Goal: Information Seeking & Learning: Learn about a topic

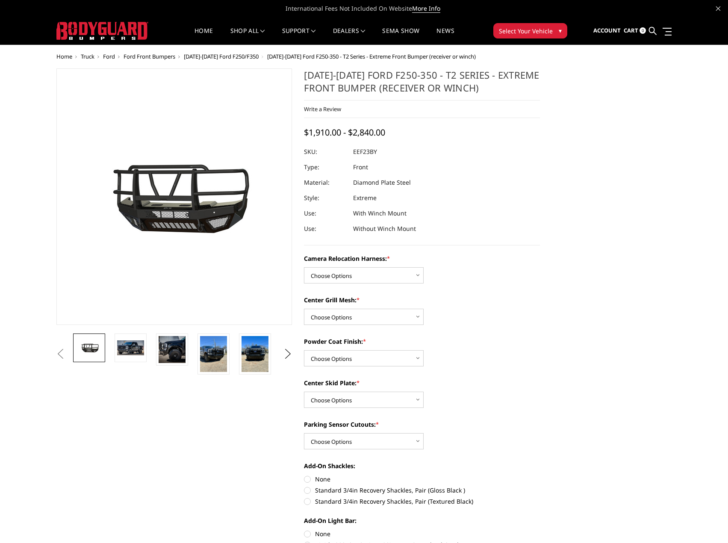
click at [651, 25] on link at bounding box center [653, 31] width 8 height 27
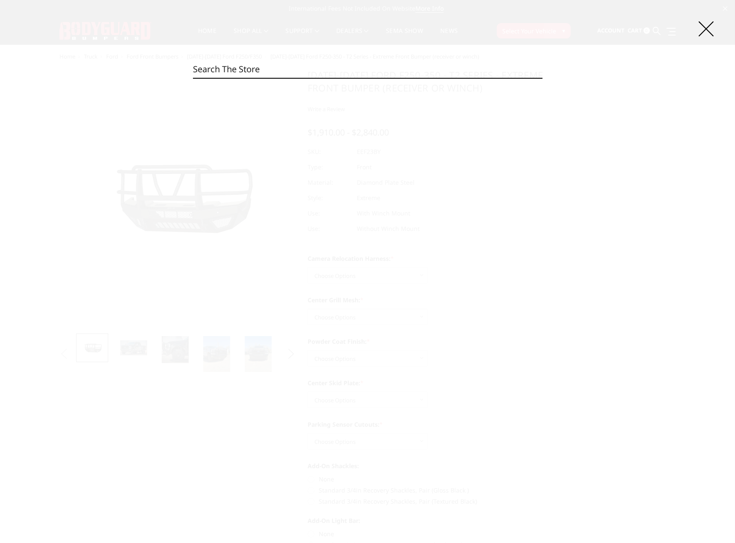
drag, startPoint x: 334, startPoint y: 78, endPoint x: 332, endPoint y: 71, distance: 7.1
paste input "LBF21MYTNN"
type input "LBF21MYTNN"
click at [481, 105] on link "Choose Options" at bounding box center [496, 103] width 57 height 15
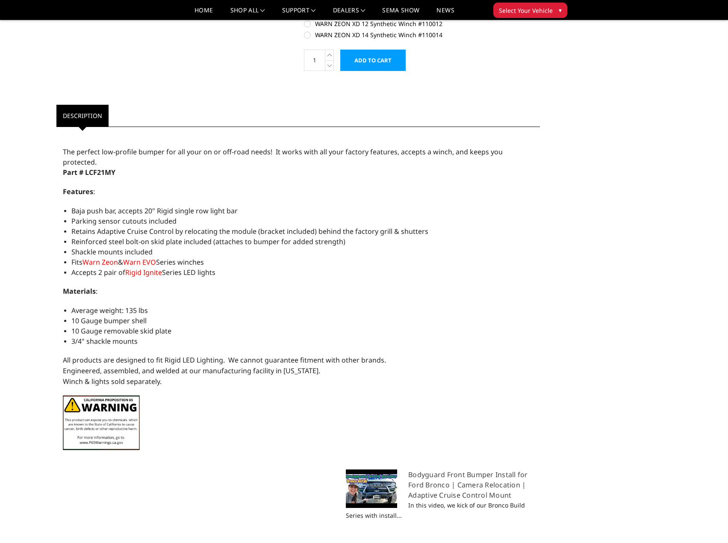
scroll to position [599, 0]
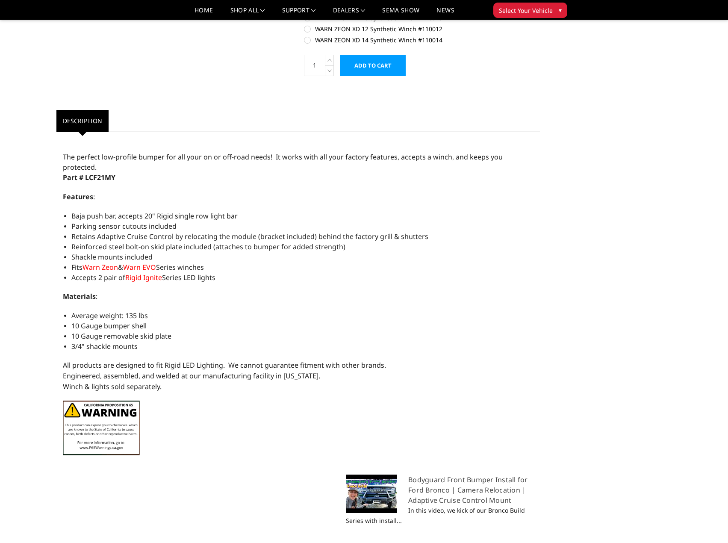
drag, startPoint x: 166, startPoint y: 377, endPoint x: 189, endPoint y: 386, distance: 24.6
click at [198, 391] on div "The perfect low-profile bumper for all your on or off-road needs! It works with…" at bounding box center [298, 299] width 484 height 326
click at [157, 341] on li "3/4" shackle mounts" at bounding box center [302, 346] width 463 height 10
drag, startPoint x: 151, startPoint y: 335, endPoint x: 55, endPoint y: 191, distance: 173.6
click at [55, 191] on article "Description Description The perfect low-profile bumper for all your on or off-r…" at bounding box center [298, 391] width 496 height 563
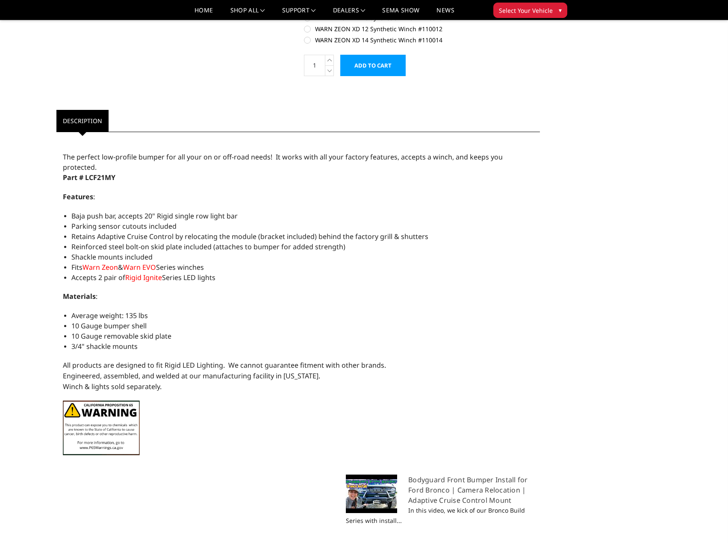
click at [98, 180] on div "The perfect low-profile bumper for all your on or off-road needs! It works with…" at bounding box center [298, 299] width 484 height 326
click at [222, 291] on p "Materials :" at bounding box center [298, 296] width 471 height 11
click at [252, 272] on li "Accepts 2 pair of R igid Ignite Series LED lights" at bounding box center [302, 277] width 463 height 10
drag, startPoint x: 226, startPoint y: 268, endPoint x: 64, endPoint y: 154, distance: 198.0
click at [64, 154] on div "The perfect low-profile bumper for all your on or off-road needs! It works with…" at bounding box center [298, 299] width 484 height 326
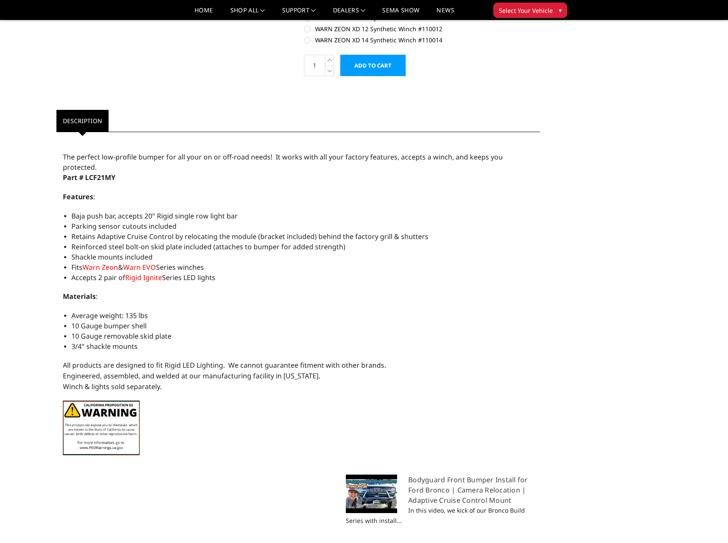
copy div "The perfect low-profile bumper for all your on or off-road needs! It works with…"
